Goal: Find specific page/section: Find specific page/section

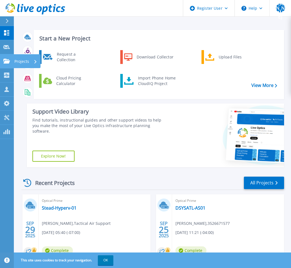
click at [7, 60] on icon at bounding box center [6, 61] width 7 height 5
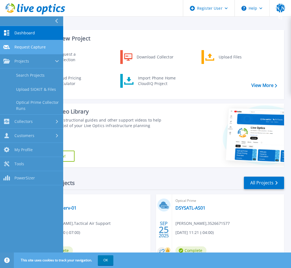
click at [23, 47] on span "Request Capture" at bounding box center [29, 47] width 31 height 5
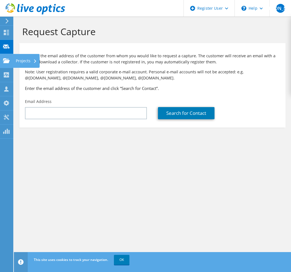
click at [9, 62] on use at bounding box center [6, 60] width 7 height 5
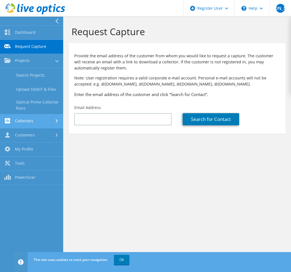
click at [26, 122] on link "Collectors" at bounding box center [31, 121] width 63 height 14
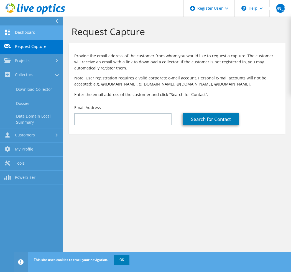
click at [30, 35] on link "Dashboard" at bounding box center [31, 33] width 63 height 14
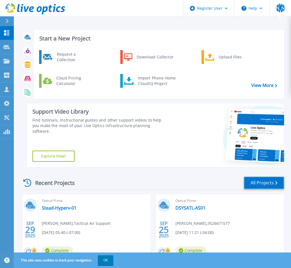
click at [264, 183] on link "All Projects" at bounding box center [264, 183] width 40 height 12
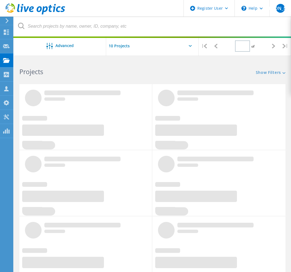
type input "1"
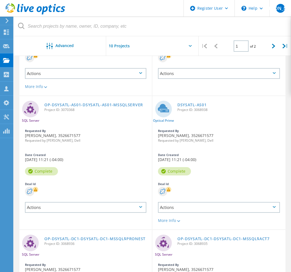
scroll to position [61, 0]
